Goal: Task Accomplishment & Management: Manage account settings

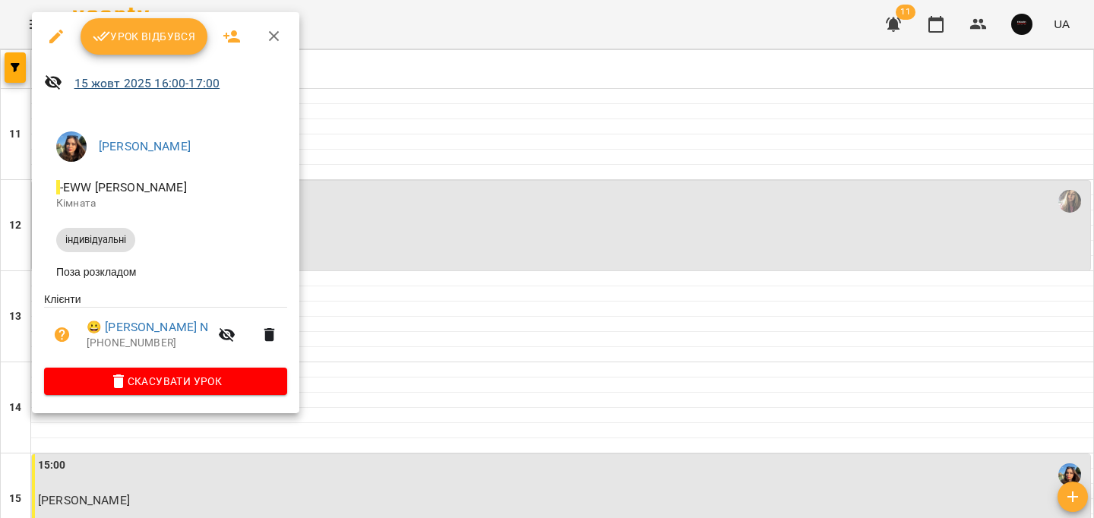
scroll to position [253, 0]
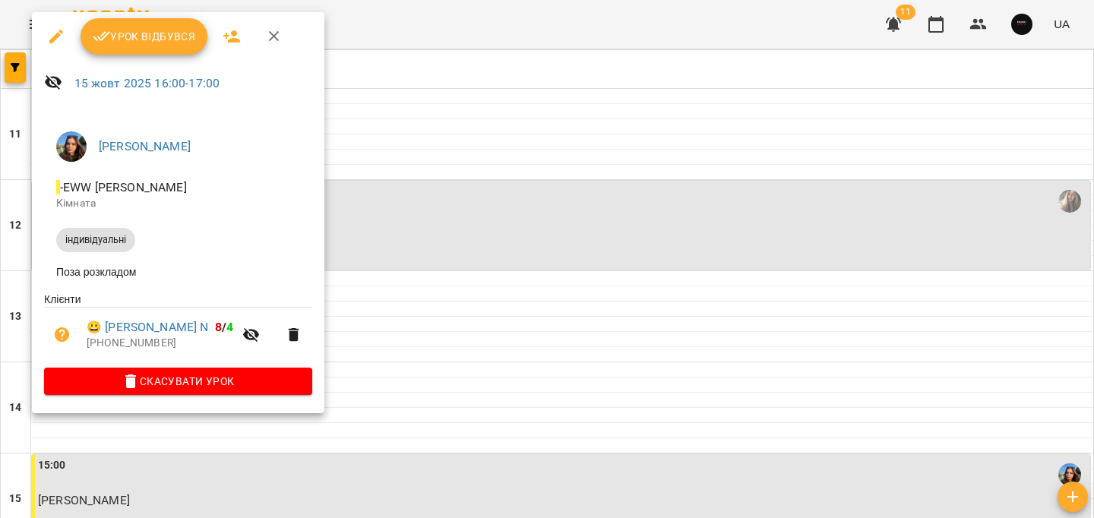
click at [164, 49] on button "Урок відбувся" at bounding box center [145, 36] width 128 height 36
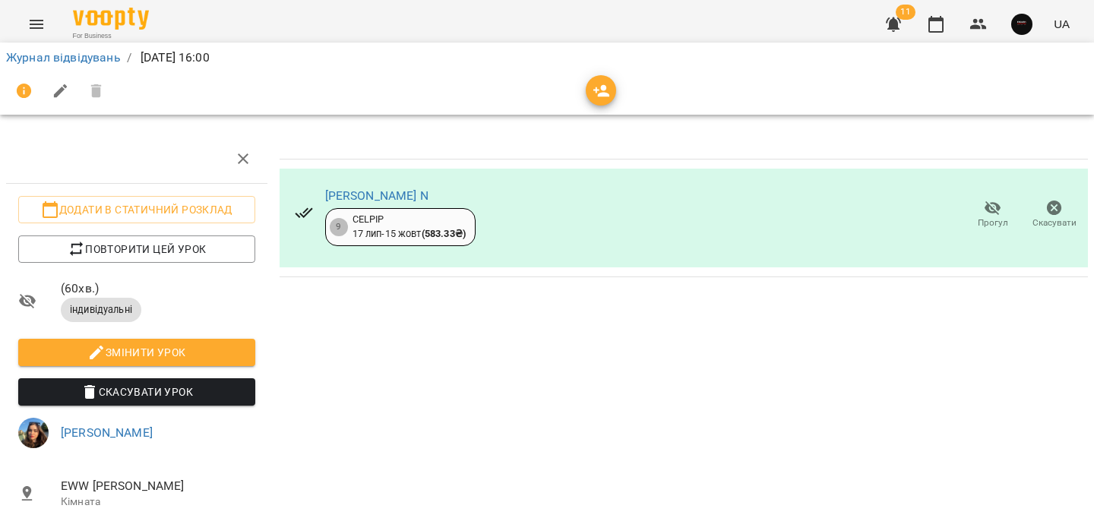
click at [368, 188] on div "[PERSON_NAME] N" at bounding box center [400, 196] width 150 height 18
click at [368, 192] on link "[PERSON_NAME] N" at bounding box center [376, 195] width 103 height 14
click at [58, 54] on link "Журнал відвідувань" at bounding box center [63, 57] width 115 height 14
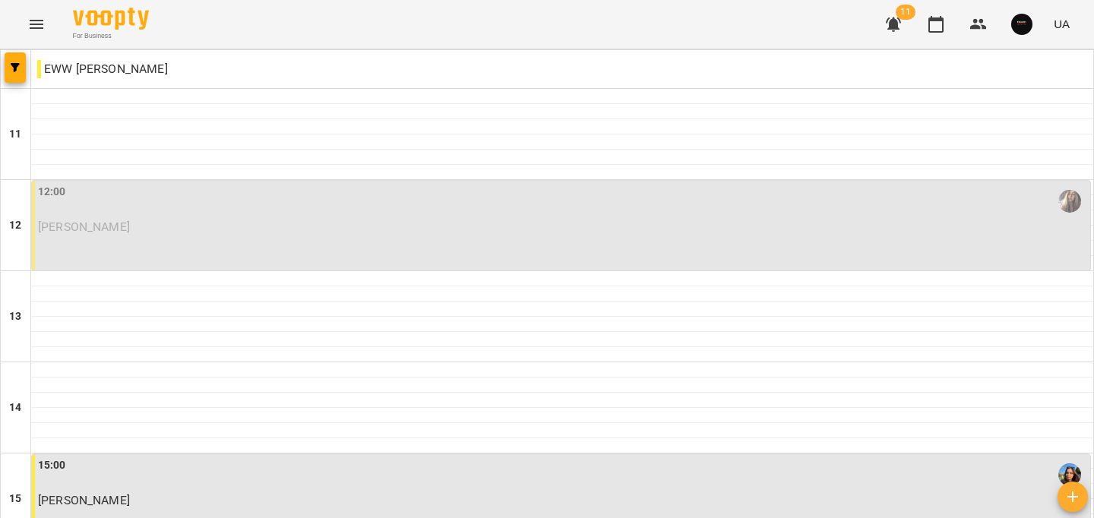
scroll to position [766, 0]
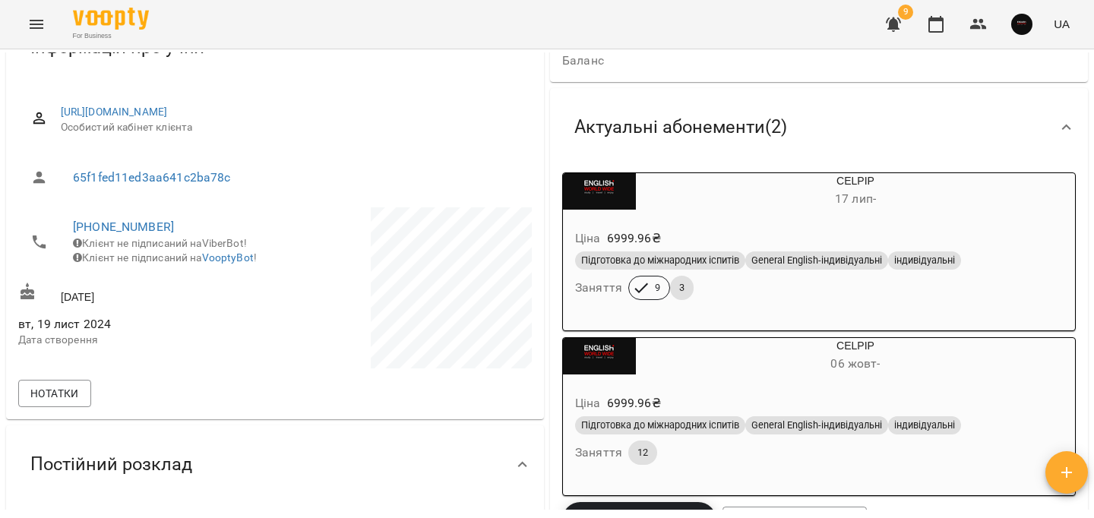
scroll to position [139, 0]
